Goal: Task Accomplishment & Management: Use online tool/utility

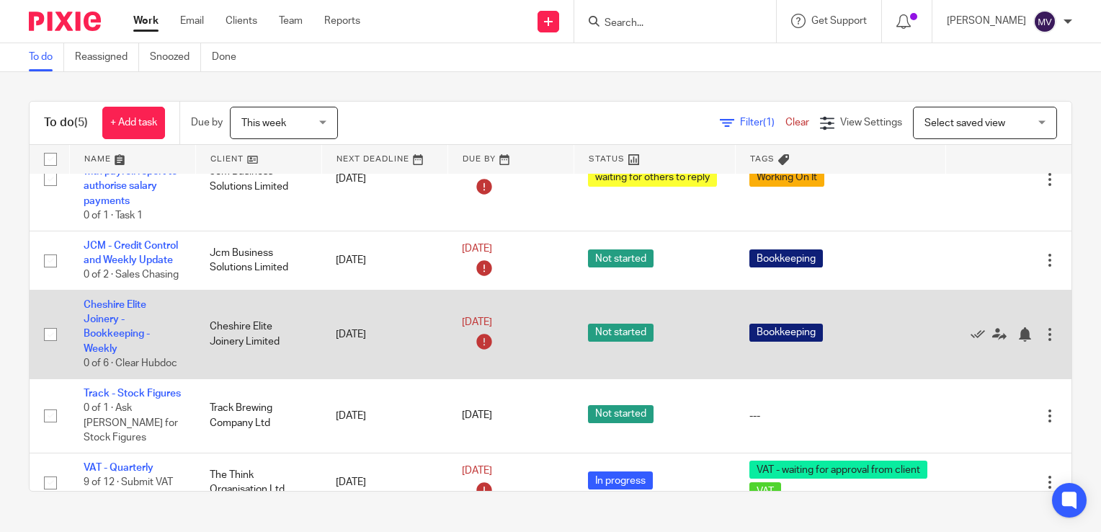
scroll to position [64, 0]
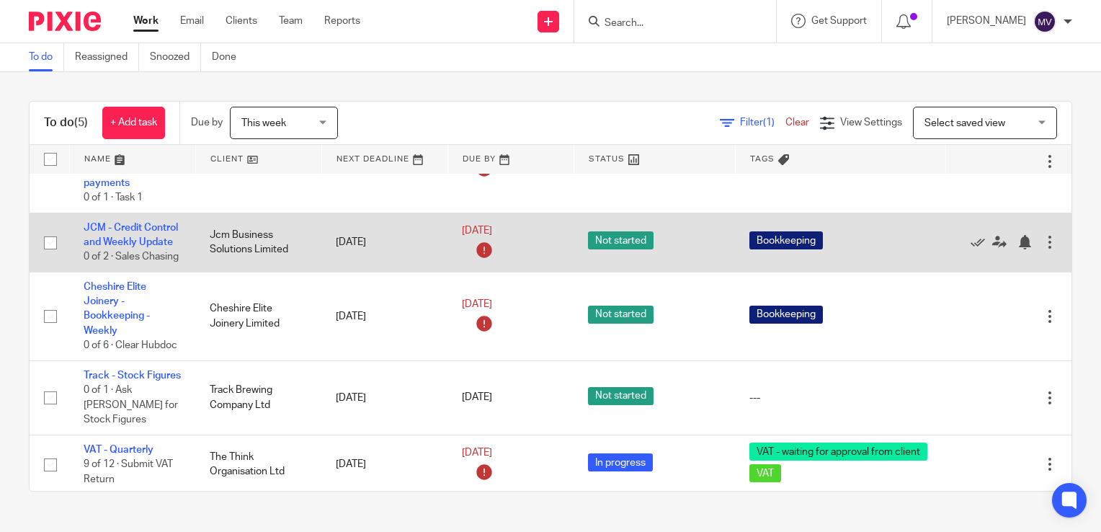
click at [130, 220] on td "JCM - Credit Control and Weekly Update 0 of 2 · Sales Chasing" at bounding box center [132, 241] width 126 height 59
click at [135, 224] on link "JCM - Credit Control and Weekly Update" at bounding box center [131, 235] width 94 height 24
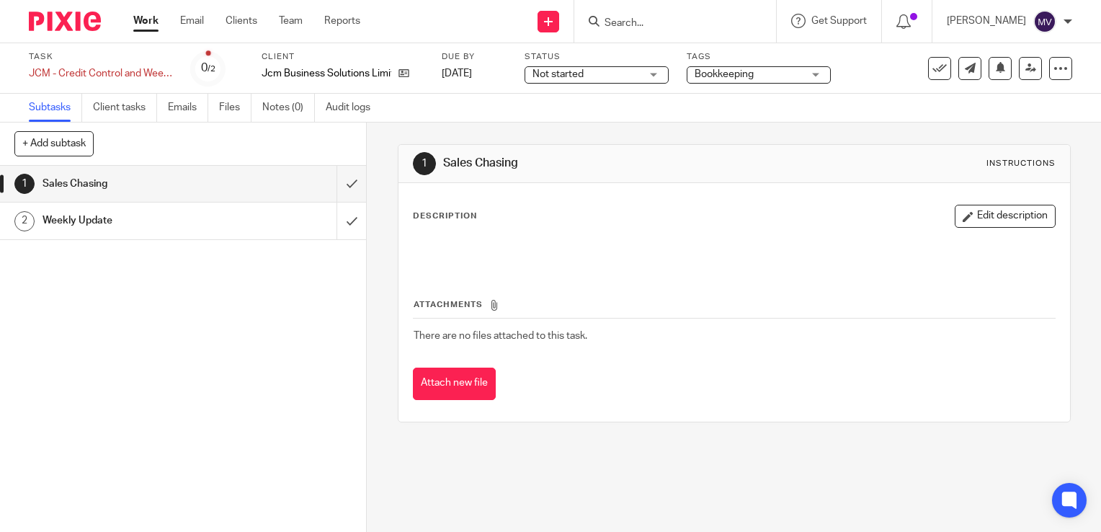
click at [565, 71] on span "Not started" at bounding box center [557, 74] width 51 height 10
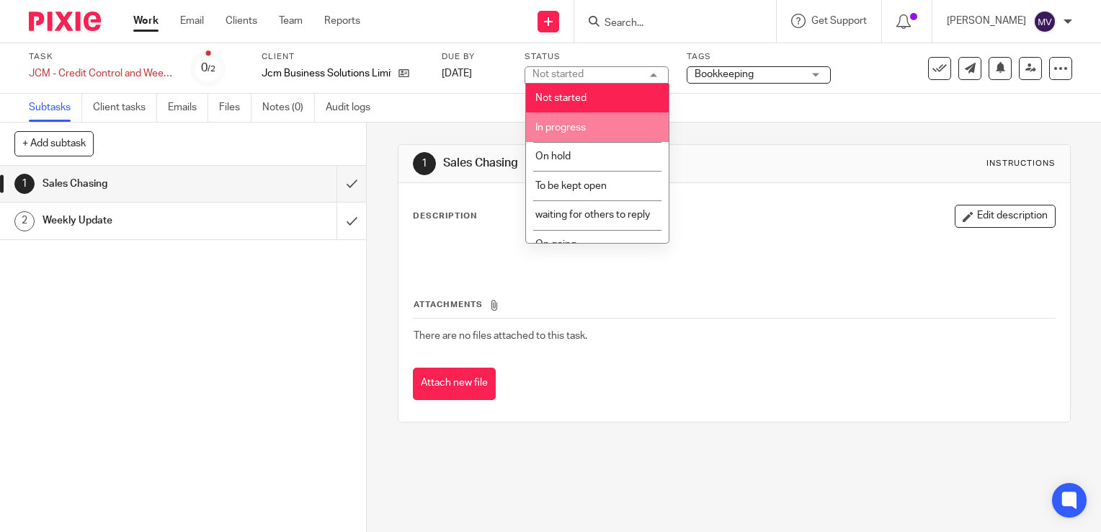
click at [582, 127] on span "In progress" at bounding box center [560, 127] width 50 height 10
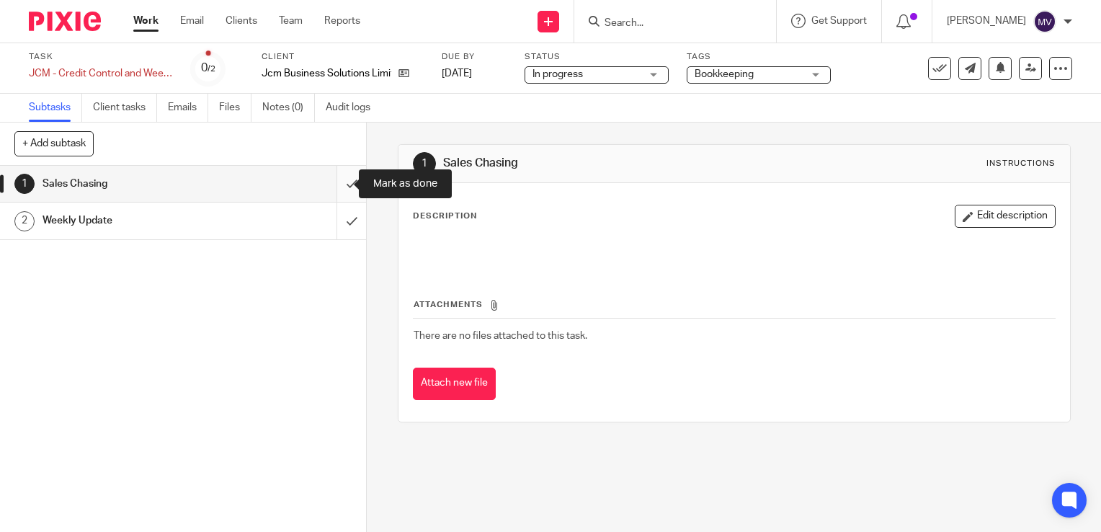
click at [338, 183] on input "submit" at bounding box center [183, 184] width 366 height 36
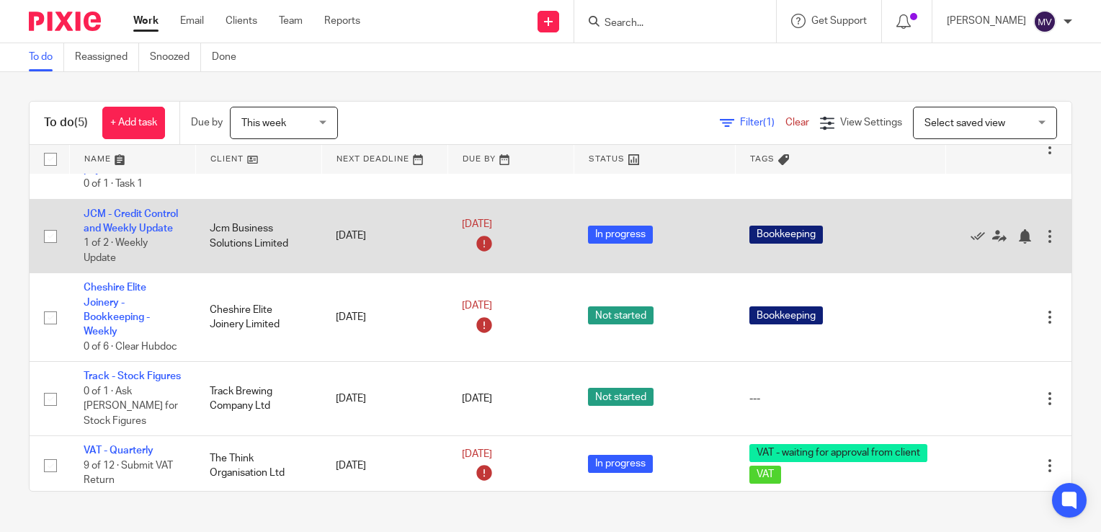
scroll to position [80, 0]
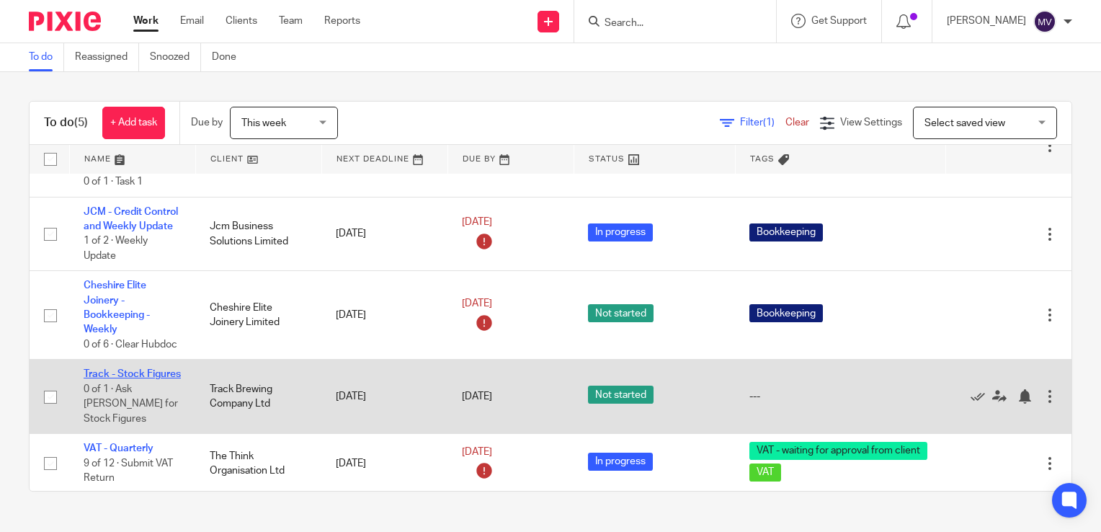
click at [111, 369] on link "Track - Stock Figures" at bounding box center [132, 374] width 97 height 10
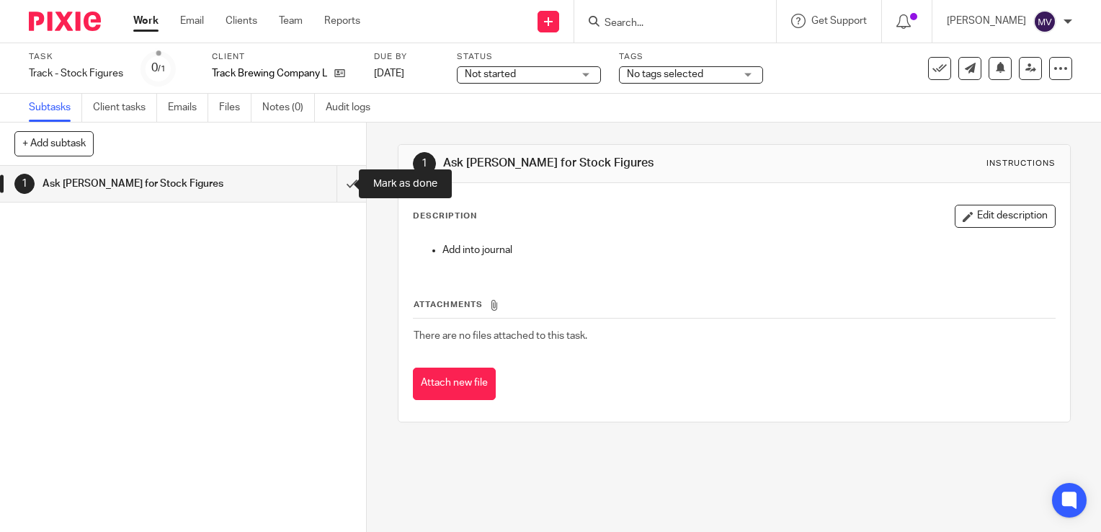
click at [334, 183] on input "submit" at bounding box center [183, 184] width 366 height 36
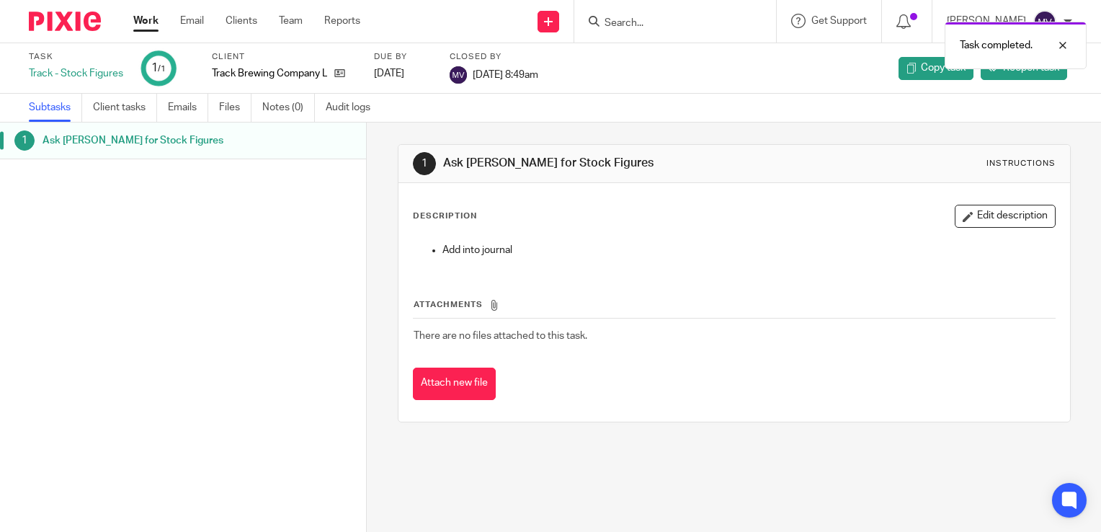
click at [150, 18] on link "Work" at bounding box center [145, 21] width 25 height 14
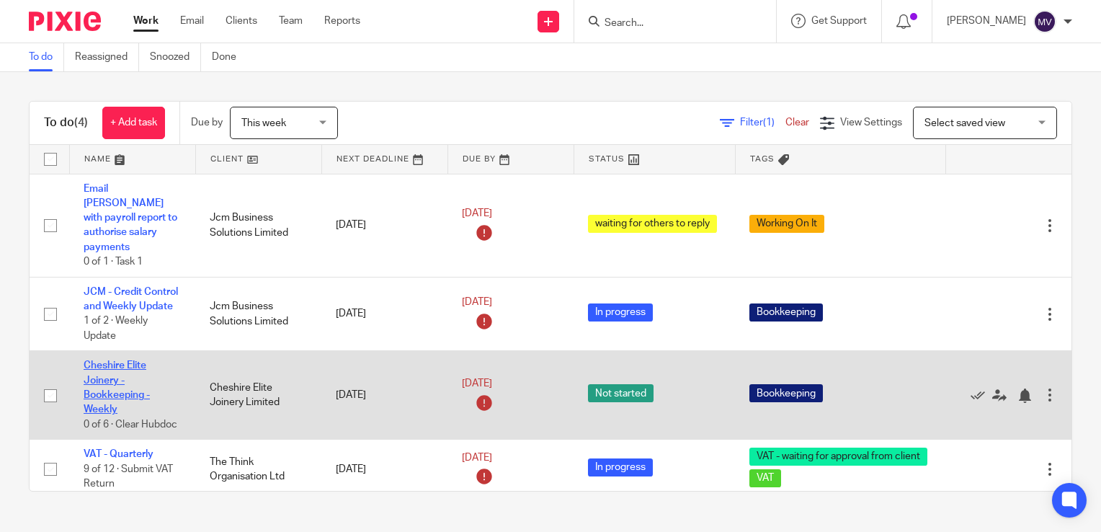
scroll to position [5, 0]
